Goal: Task Accomplishment & Management: Manage account settings

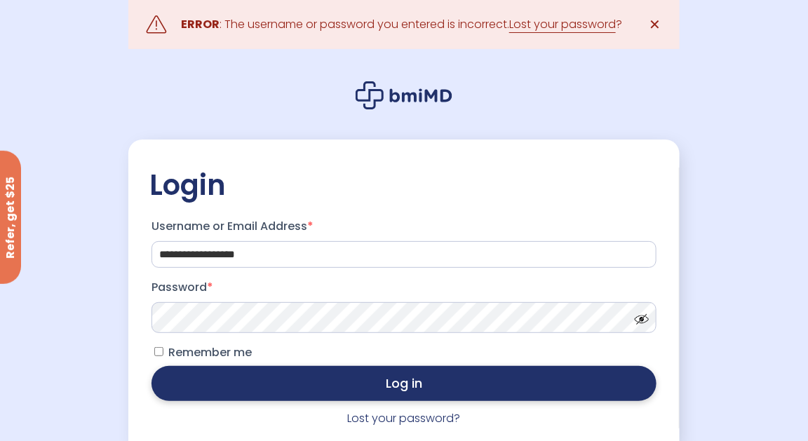
click at [206, 390] on button "Log in" at bounding box center [404, 383] width 505 height 35
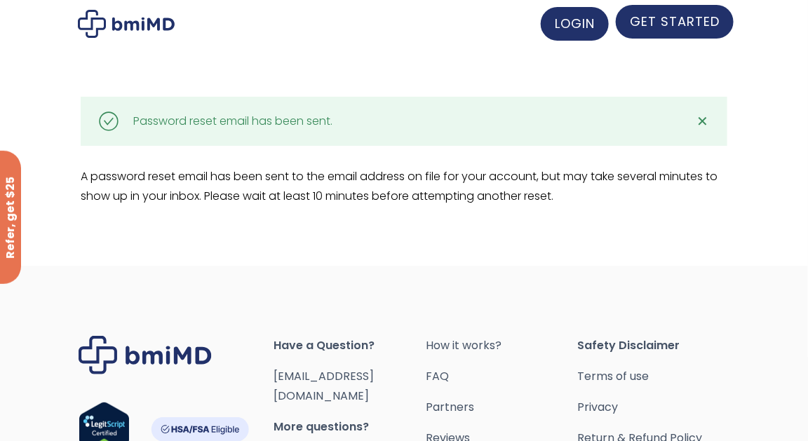
click at [645, 16] on span "GET STARTED" at bounding box center [675, 22] width 90 height 18
